Goal: Task Accomplishment & Management: Manage account settings

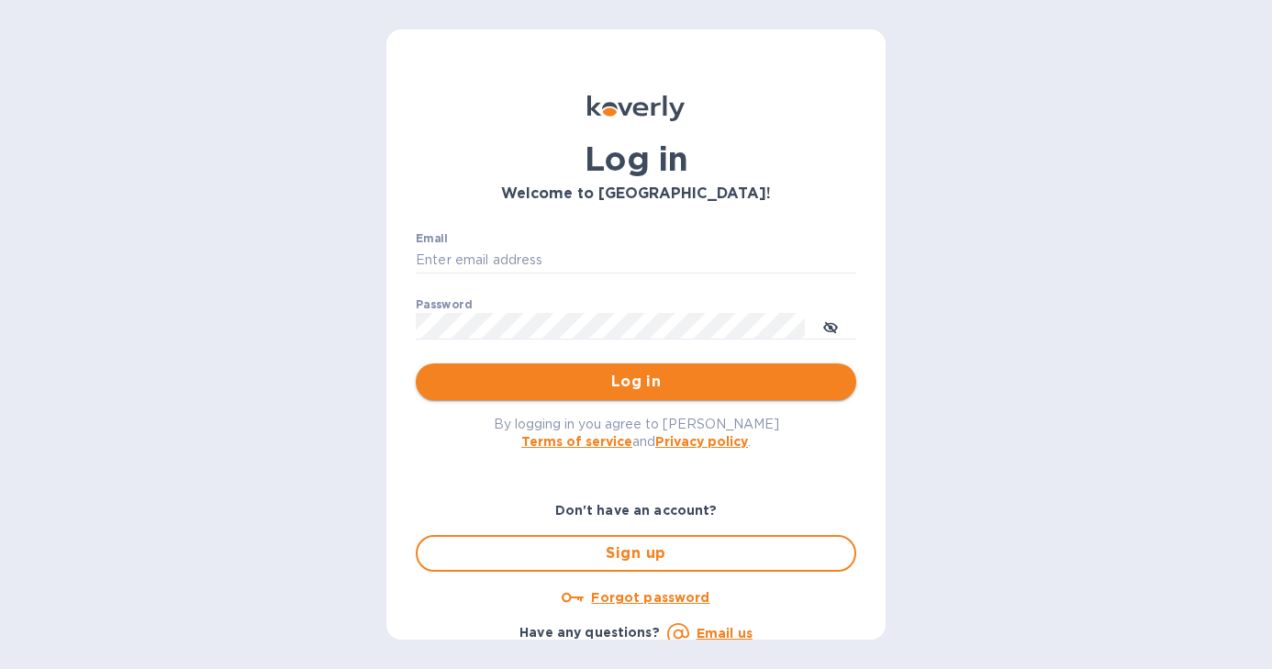
type input "[EMAIL_ADDRESS][DOMAIN_NAME]"
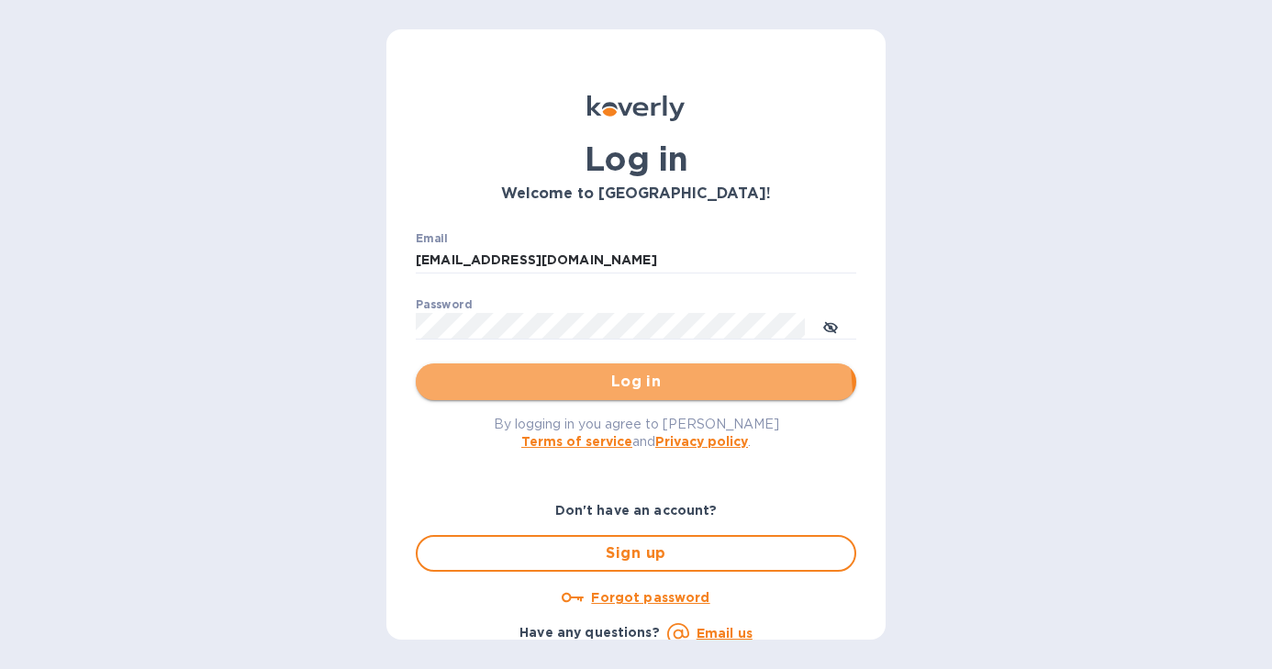
click at [596, 399] on button "Log in" at bounding box center [636, 382] width 441 height 37
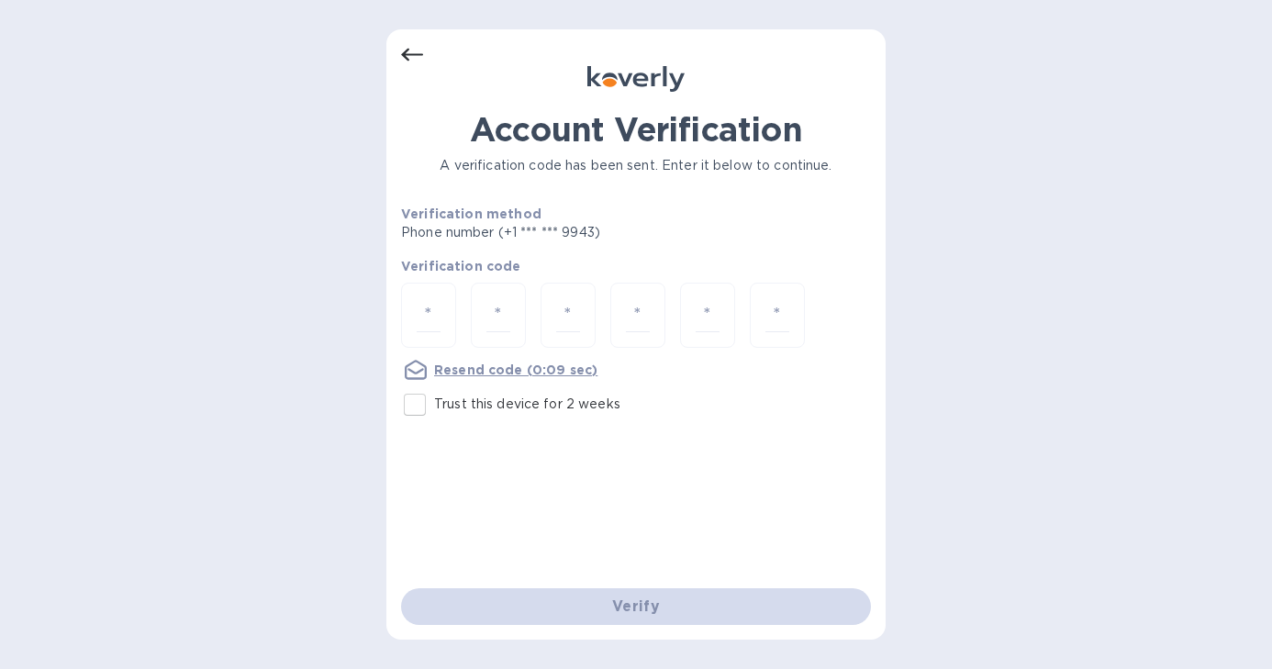
click at [422, 408] on input "Trust this device for 2 weeks" at bounding box center [415, 405] width 39 height 39
checkbox input "true"
click at [441, 318] on input "number" at bounding box center [429, 315] width 24 height 34
type input "9"
type input "3"
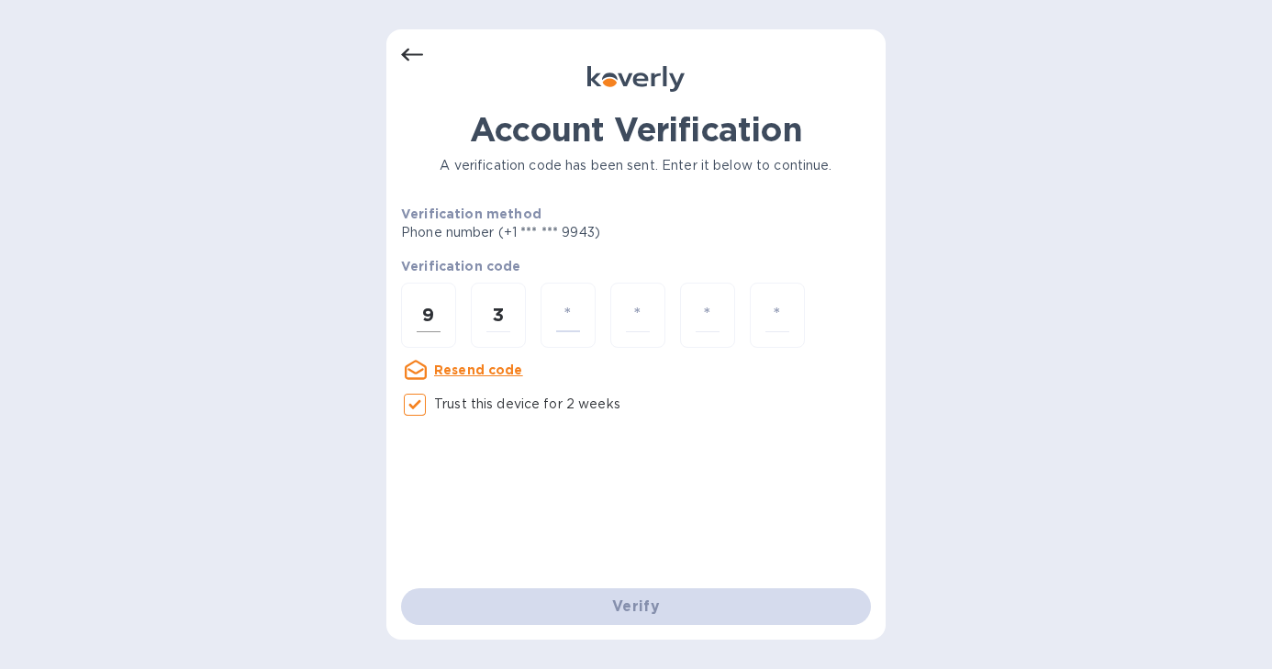
type input "5"
type input "1"
type input "6"
type input "3"
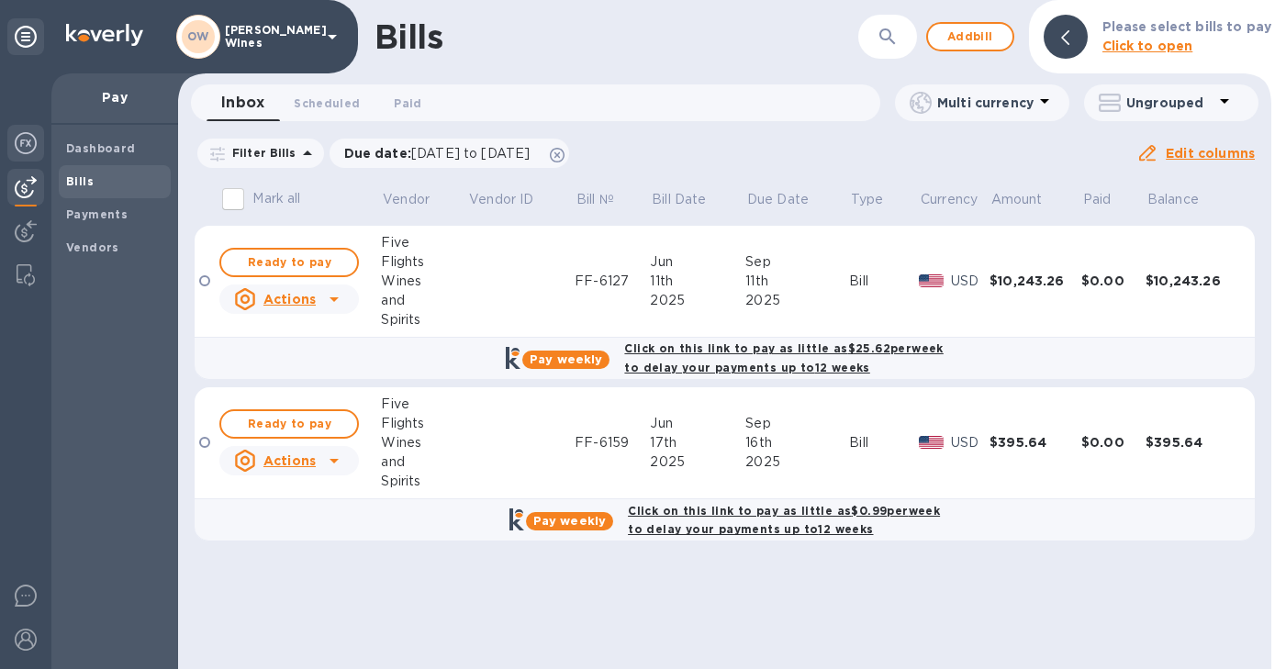
click at [26, 150] on img at bounding box center [26, 143] width 22 height 22
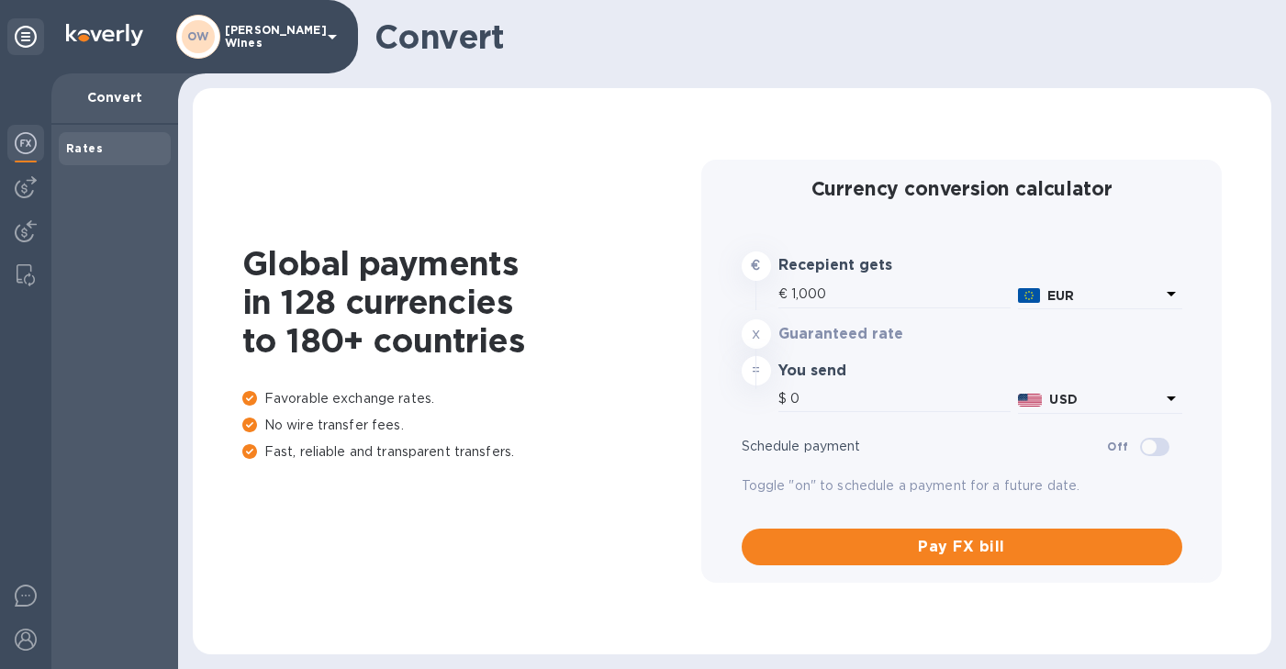
click at [24, 150] on img at bounding box center [26, 143] width 22 height 22
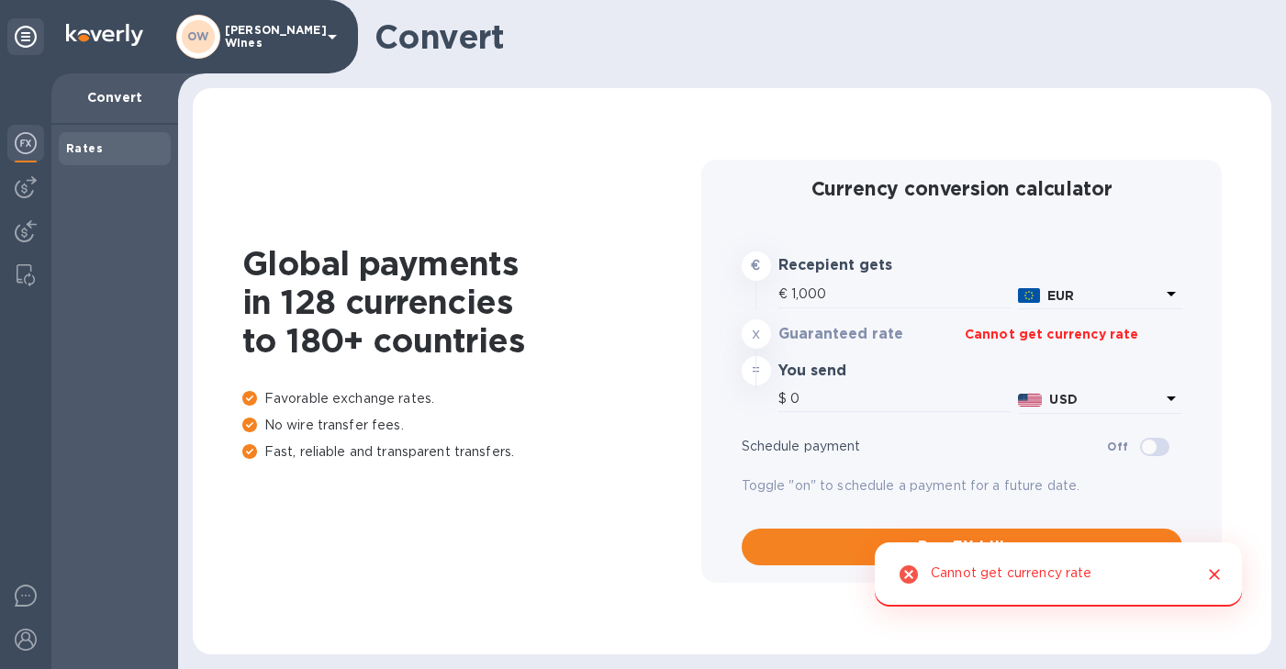
click at [1215, 569] on icon "Close" at bounding box center [1214, 574] width 18 height 18
